Goal: Task Accomplishment & Management: Use online tool/utility

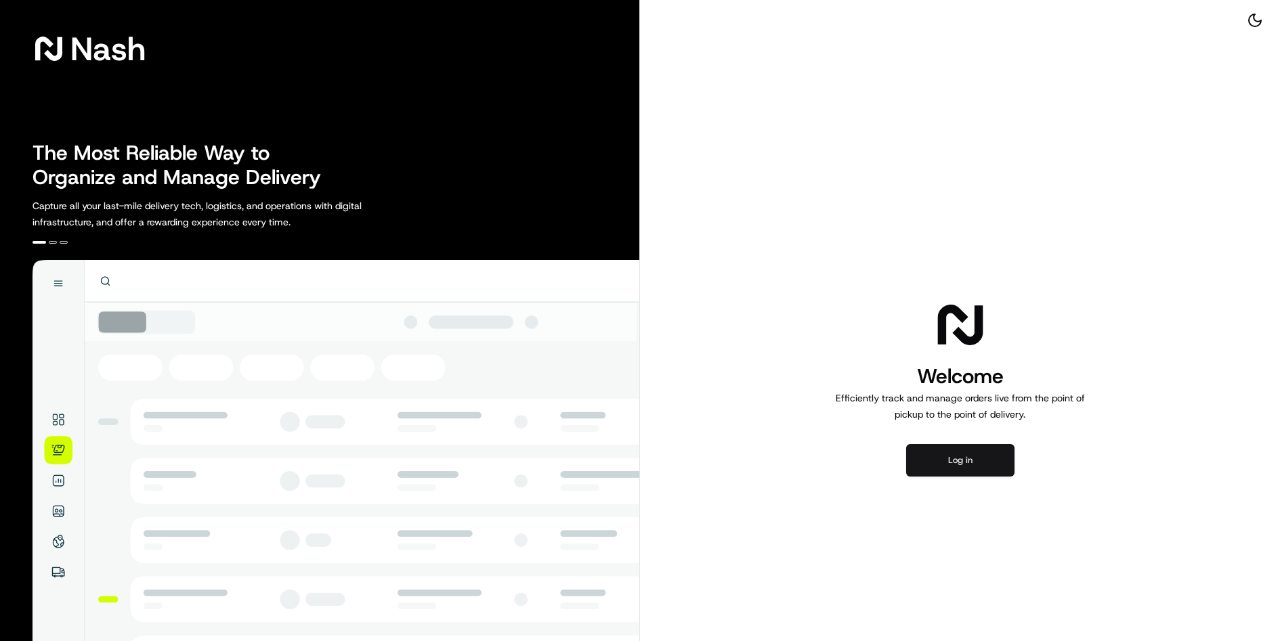
click at [995, 460] on button "Log in" at bounding box center [960, 460] width 108 height 33
